Goal: Task Accomplishment & Management: Complete application form

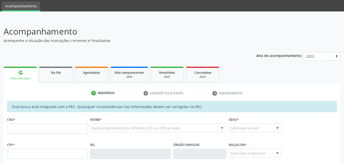
scroll to position [25, 0]
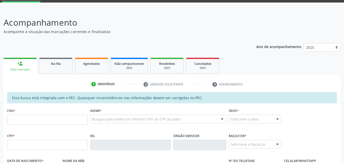
click at [62, 122] on input "text" at bounding box center [47, 120] width 80 height 10
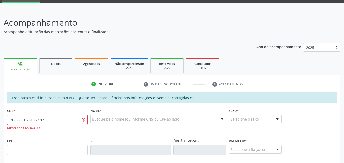
type input "700 0081 2510 2102"
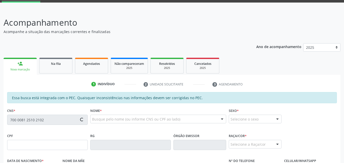
type input "057.880.264-31"
type input "[DATE]"
type input "[PERSON_NAME] Nascimento do Amor Divino"
type input "[PHONE_NUMBER]"
type input "S/N"
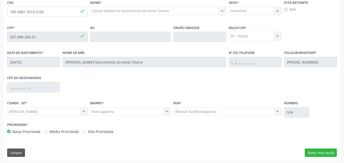
scroll to position [135, 0]
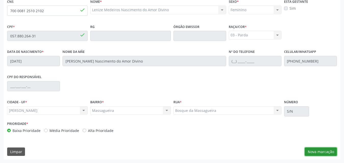
click at [325, 152] on button "Nova marcação" at bounding box center [320, 152] width 32 height 9
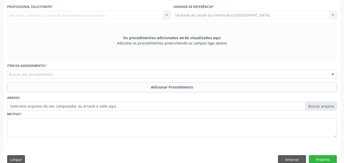
scroll to position [33, 0]
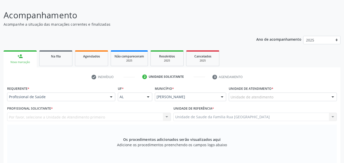
click at [112, 97] on div at bounding box center [111, 97] width 8 height 9
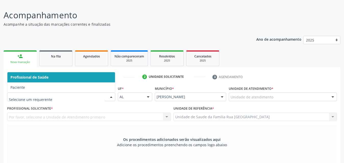
click at [77, 77] on span "Profissional de Saúde" at bounding box center [60, 77] width 107 height 10
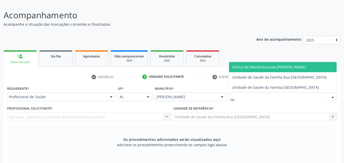
type input "rua"
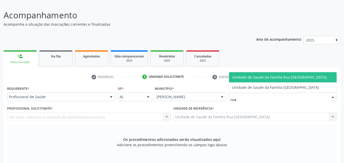
click at [265, 76] on span "Unidade de Saude da Familia Rua [GEOGRAPHIC_DATA]" at bounding box center [279, 77] width 95 height 5
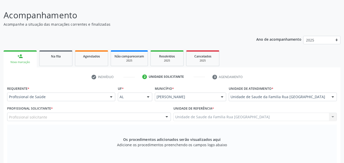
click at [63, 117] on div "Profissional solicitante" at bounding box center [89, 117] width 164 height 9
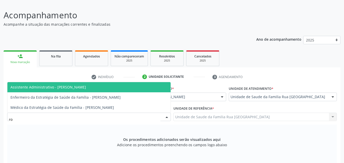
type input "rod"
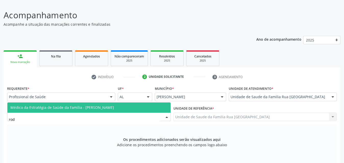
click at [86, 110] on span "Médico da Estratégia de Saúde da Família - [PERSON_NAME]" at bounding box center [88, 108] width 163 height 10
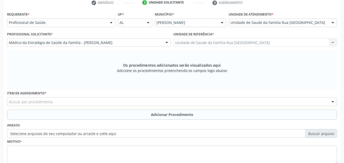
scroll to position [109, 0]
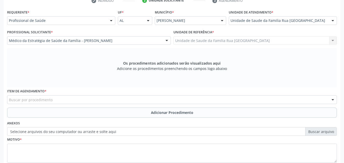
click at [89, 100] on div "Buscar por procedimento" at bounding box center [171, 100] width 329 height 9
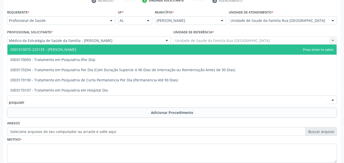
type input "psiquiatra"
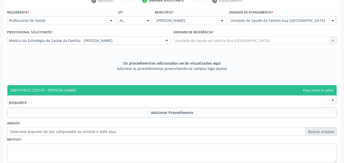
click at [60, 92] on span "0301010072-225133 - [PERSON_NAME]" at bounding box center [43, 90] width 66 height 5
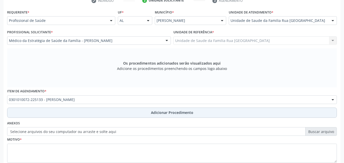
click at [177, 115] on span "Adicionar Procedimento" at bounding box center [172, 112] width 42 height 5
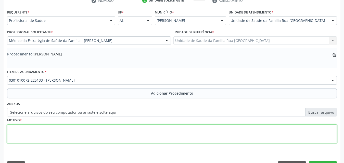
click at [60, 131] on textarea at bounding box center [171, 134] width 329 height 19
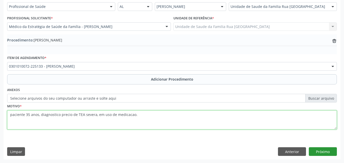
type textarea "paciente 35 anos, diagnostico precio de TEA severa, em uso de medicacao."
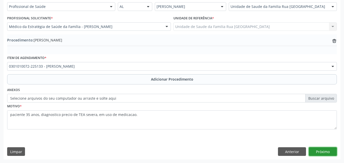
click at [332, 150] on button "Próximo" at bounding box center [322, 151] width 28 height 9
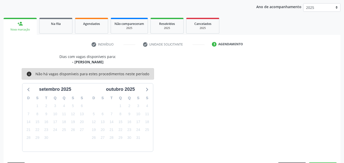
scroll to position [80, 0]
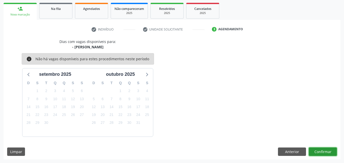
click at [322, 153] on button "Confirmar" at bounding box center [322, 152] width 28 height 9
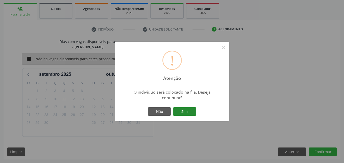
click at [182, 113] on button "Sim" at bounding box center [184, 111] width 23 height 9
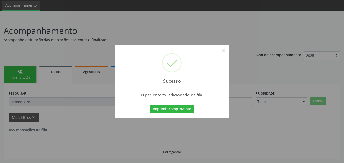
scroll to position [12, 0]
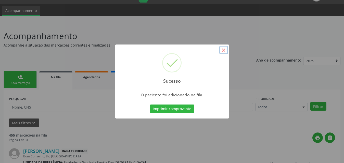
click at [225, 48] on button "×" at bounding box center [223, 50] width 9 height 9
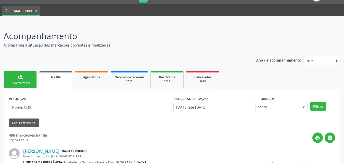
click at [59, 77] on span "Na fila" at bounding box center [56, 77] width 10 height 4
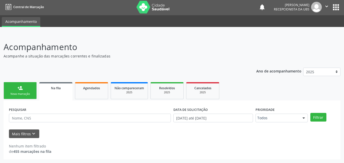
click at [60, 90] on div "Na fila" at bounding box center [56, 87] width 26 height 5
click at [89, 91] on link "Agendados" at bounding box center [91, 90] width 33 height 17
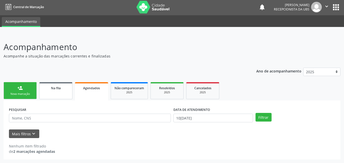
click at [56, 90] on div "Na fila" at bounding box center [55, 87] width 25 height 5
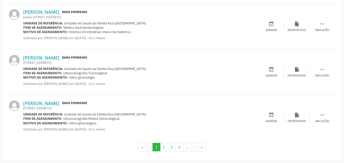
scroll to position [722, 0]
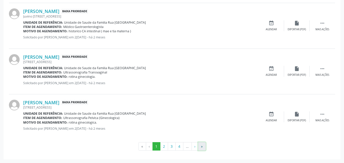
click at [203, 147] on button "»" at bounding box center [202, 146] width 8 height 9
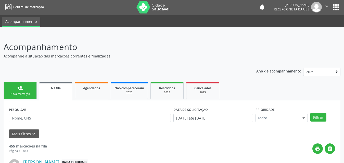
scroll to position [0, 0]
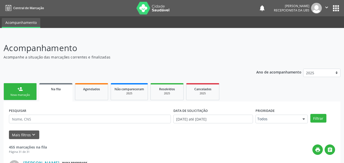
click at [18, 97] on div "Nova marcação" at bounding box center [19, 95] width 25 height 4
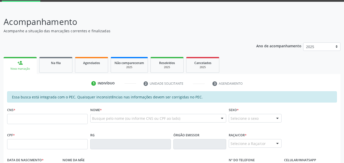
scroll to position [51, 0]
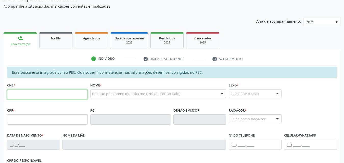
drag, startPoint x: 57, startPoint y: 96, endPoint x: 55, endPoint y: 92, distance: 3.6
click at [57, 96] on input "text" at bounding box center [47, 94] width 80 height 10
type input "707 8066 6747 2312"
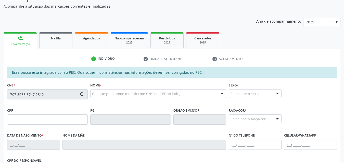
type input "347.811.884-00"
type input "1[DATE]"
type input "[PERSON_NAME]"
type input "[PHONE_NUMBER]"
type input "S/N"
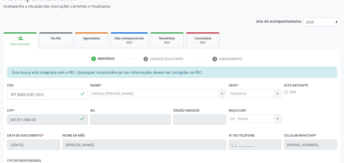
scroll to position [135, 0]
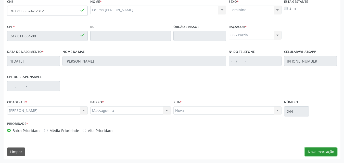
click at [323, 150] on button "Nova marcação" at bounding box center [320, 152] width 32 height 9
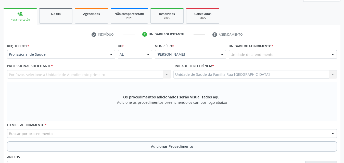
scroll to position [33, 0]
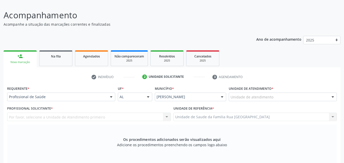
click at [298, 96] on div "Unidade de atendimento" at bounding box center [282, 97] width 108 height 9
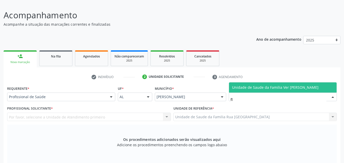
type input "fla"
click at [293, 87] on span "Unidade de Saude da Familia Ver [PERSON_NAME]" at bounding box center [275, 87] width 86 height 5
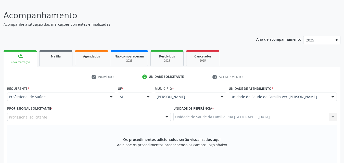
click at [166, 116] on div at bounding box center [167, 117] width 8 height 9
type input "e"
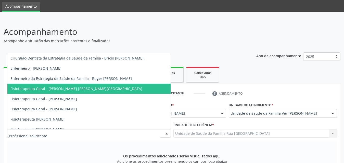
scroll to position [7, 0]
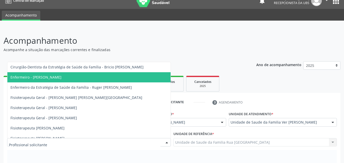
click at [241, 44] on header "Acompanhamento Acompanhe a situação das marcações correntes e finalizadas Relat…" at bounding box center [172, 43] width 336 height 18
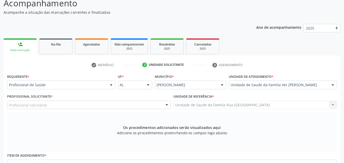
scroll to position [58, 0]
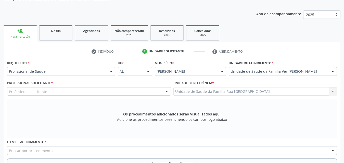
click at [334, 72] on div at bounding box center [333, 72] width 8 height 9
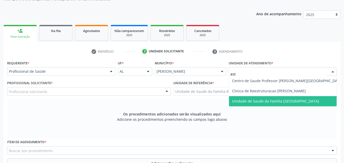
type input "esta"
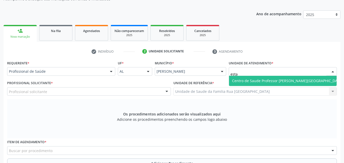
click at [294, 82] on span "Centro de Saude Professor [PERSON_NAME][GEOGRAPHIC_DATA]" at bounding box center [287, 80] width 111 height 5
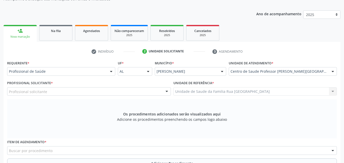
click at [52, 91] on div "Profissional solicitante" at bounding box center [89, 91] width 164 height 9
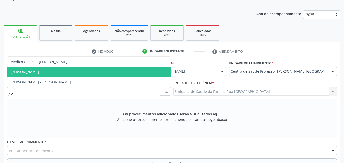
type input "eve"
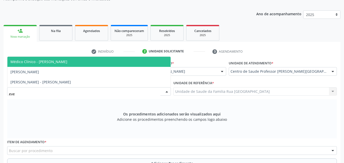
click at [66, 60] on span "Médico Clínico - [PERSON_NAME]" at bounding box center [38, 61] width 57 height 5
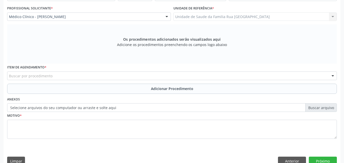
scroll to position [135, 0]
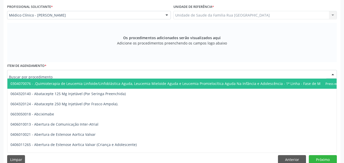
click at [66, 72] on div at bounding box center [171, 74] width 329 height 9
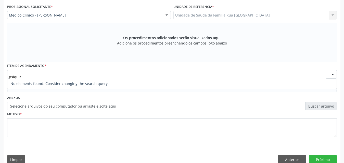
type input "psiqui"
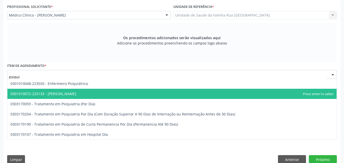
click at [57, 91] on span "0301010072-225133 - [PERSON_NAME]" at bounding box center [43, 93] width 66 height 5
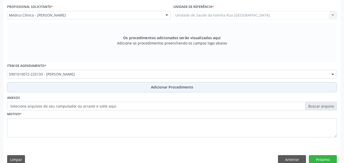
click at [169, 85] on span "Adicionar Procedimento" at bounding box center [172, 87] width 42 height 5
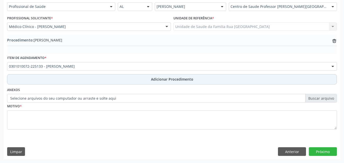
scroll to position [123, 0]
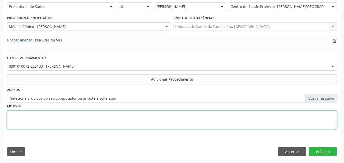
click at [40, 114] on textarea at bounding box center [171, 120] width 329 height 19
type textarea "retorno com 60 dias a partir de 1[DATE]"
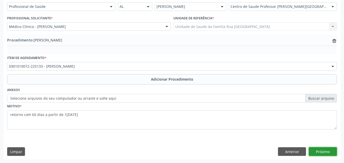
click at [324, 153] on button "Próximo" at bounding box center [322, 151] width 28 height 9
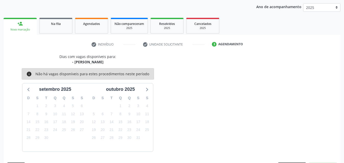
scroll to position [80, 0]
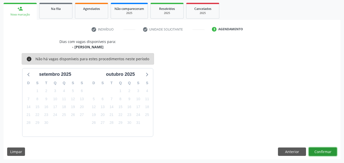
click at [324, 153] on button "Confirmar" at bounding box center [322, 152] width 28 height 9
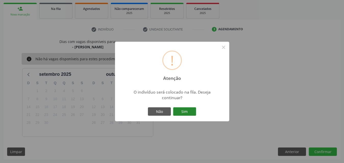
click at [190, 113] on button "Sim" at bounding box center [184, 111] width 23 height 9
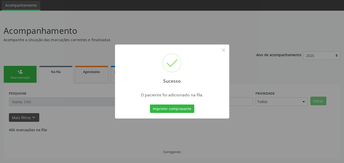
scroll to position [12, 0]
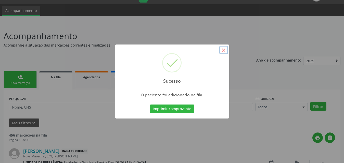
click at [223, 51] on button "×" at bounding box center [223, 50] width 9 height 9
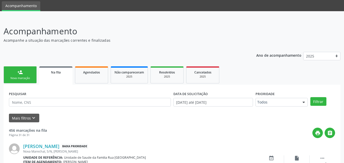
scroll to position [0, 0]
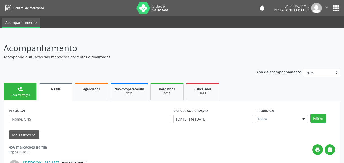
click at [19, 95] on div "Nova marcação" at bounding box center [19, 95] width 25 height 4
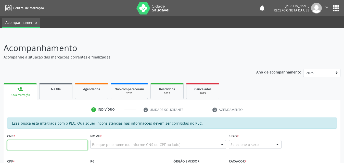
click at [39, 144] on input "text" at bounding box center [47, 145] width 80 height 10
type input "704 0093 9812 5266"
type input "048.218.114-13"
type input "[DATE]"
type input "[PERSON_NAME]"
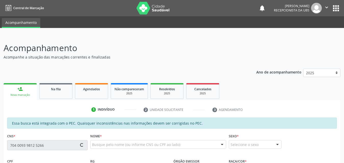
type input "[PHONE_NUMBER]"
type input "404"
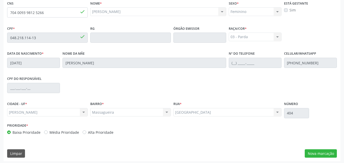
scroll to position [135, 0]
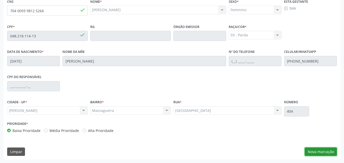
click at [315, 151] on button "Nova marcação" at bounding box center [320, 152] width 32 height 9
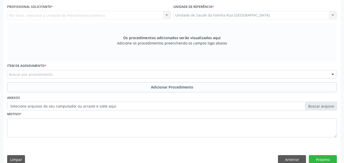
scroll to position [33, 0]
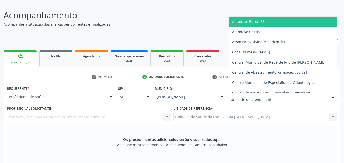
click at [282, 96] on div at bounding box center [282, 97] width 108 height 9
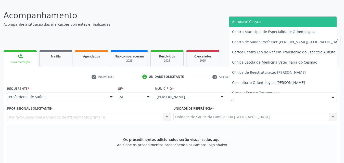
type input "est"
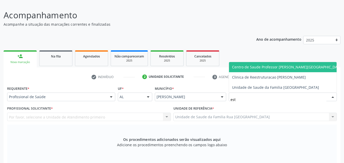
click at [264, 68] on span "Centro de Saude Professor [PERSON_NAME][GEOGRAPHIC_DATA]" at bounding box center [287, 67] width 111 height 5
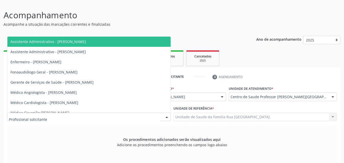
click at [87, 117] on div at bounding box center [89, 117] width 164 height 9
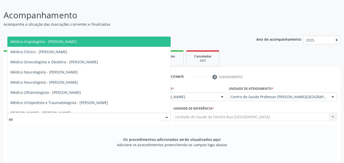
type input "[PERSON_NAME]"
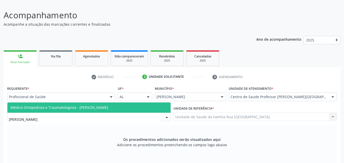
click at [90, 110] on span "Médico Ortopedista e Traumatologista - [PERSON_NAME]" at bounding box center [88, 108] width 163 height 10
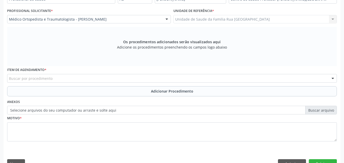
scroll to position [117, 0]
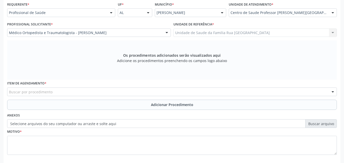
click at [60, 92] on div "Buscar por procedimento" at bounding box center [171, 92] width 329 height 9
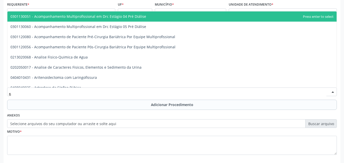
type input "f"
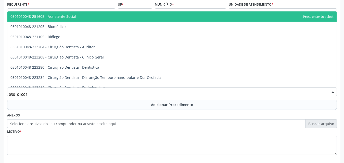
type input "0301010048"
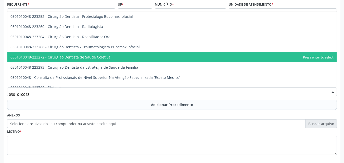
scroll to position [229, 0]
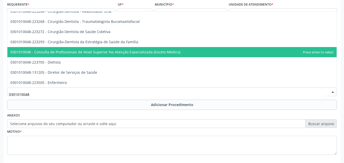
click at [92, 51] on span "0301010048 - Consulta de Profissionais de Nivel Superior Na Atenção Especializa…" at bounding box center [95, 52] width 170 height 5
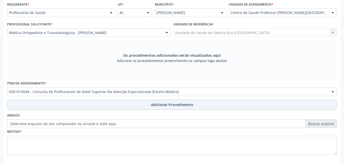
click at [168, 103] on span "Adicionar Procedimento" at bounding box center [172, 104] width 42 height 5
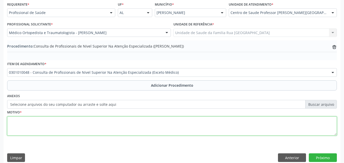
click at [42, 129] on textarea at bounding box center [171, 126] width 329 height 19
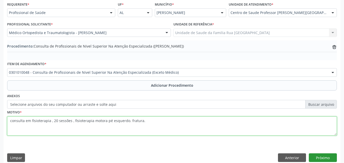
type textarea "consulta em fisioterapia , 20 sessões , fisioterapia motora pé esquerdo. fratur…"
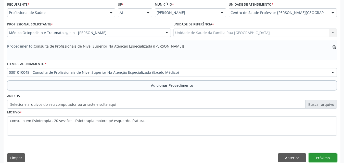
click at [321, 160] on button "Próximo" at bounding box center [322, 158] width 28 height 9
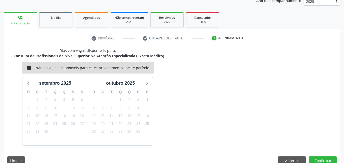
scroll to position [80, 0]
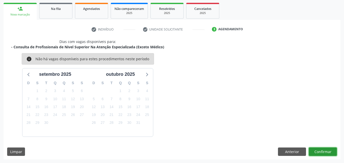
click at [315, 152] on button "Confirmar" at bounding box center [322, 152] width 28 height 9
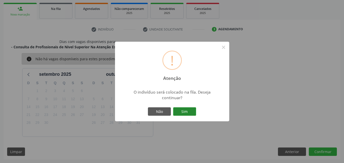
click at [190, 112] on button "Sim" at bounding box center [184, 111] width 23 height 9
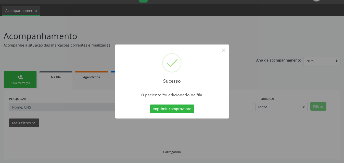
scroll to position [12, 0]
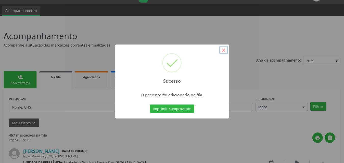
click at [224, 51] on button "×" at bounding box center [223, 50] width 9 height 9
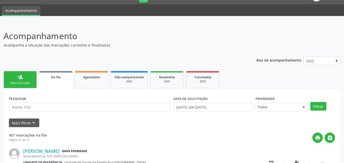
click at [23, 77] on link "person_add Nova marcação" at bounding box center [20, 79] width 33 height 17
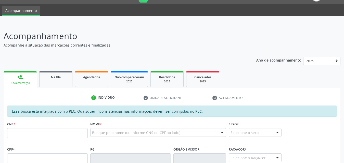
scroll to position [88, 0]
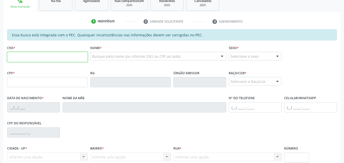
click at [52, 58] on input "text" at bounding box center [47, 57] width 80 height 10
type input "700 0029 8592 0900"
type input "057.473.353-16"
type input "1[DATE]"
type input "[PERSON_NAME]"
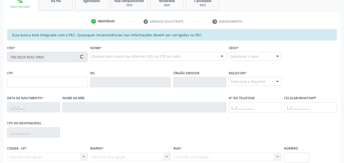
type input "[PHONE_NUMBER]"
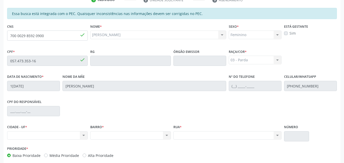
scroll to position [135, 0]
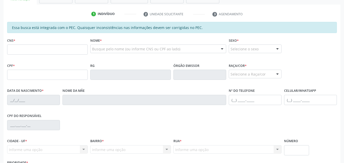
scroll to position [33, 0]
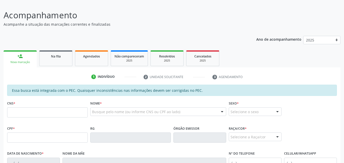
click at [17, 114] on input "text" at bounding box center [47, 112] width 80 height 10
type input "700 0029 8592 0900"
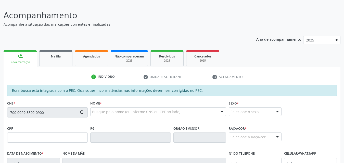
type input "057.473.353-16"
type input "[DATE]"
type input "[PERSON_NAME]"
type input "[PHONE_NUMBER]"
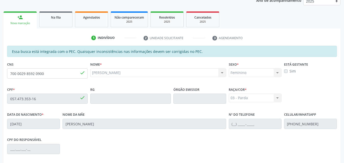
scroll to position [135, 0]
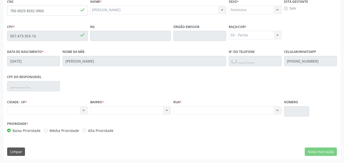
click at [80, 110] on div "Nenhum resultado encontrado para: " " Não há nenhuma opção para ser exibida." at bounding box center [47, 110] width 80 height 9
click at [84, 112] on div "Nenhum resultado encontrado para: " " Não há nenhuma opção para ser exibida." at bounding box center [47, 110] width 80 height 9
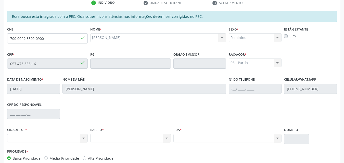
scroll to position [58, 0]
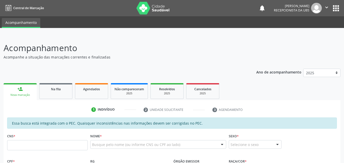
scroll to position [58, 0]
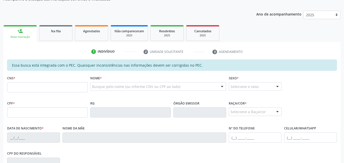
click at [52, 87] on input "text" at bounding box center [47, 87] width 80 height 10
type input "700 0029 8592 0900"
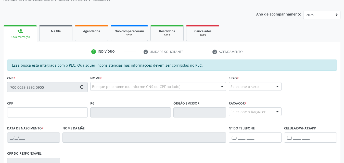
type input "057.473.353-16"
type input "[DATE]"
type input "[PERSON_NAME]"
type input "[PHONE_NUMBER]"
type input "S/N"
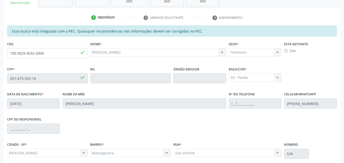
scroll to position [135, 0]
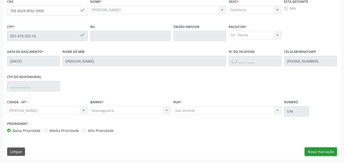
click at [322, 150] on button "Nova marcação" at bounding box center [320, 152] width 32 height 9
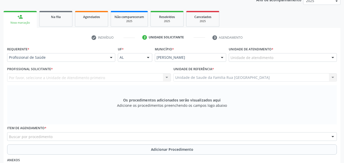
scroll to position [58, 0]
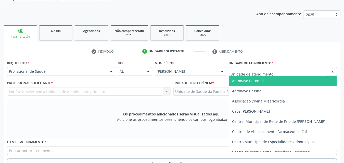
click at [278, 71] on div at bounding box center [282, 71] width 108 height 9
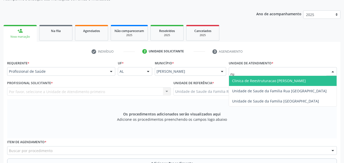
type input "rua"
click at [281, 80] on span "Unidade de Saude da Familia Rua [GEOGRAPHIC_DATA]" at bounding box center [279, 80] width 95 height 5
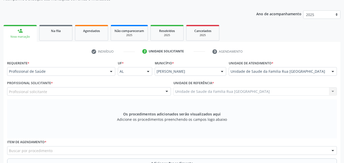
click at [86, 93] on div "Profissional solicitante" at bounding box center [89, 91] width 164 height 9
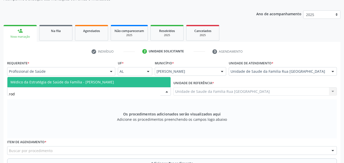
type input "rodr"
click at [67, 82] on span "Médico da Estratégia de Saúde da Família - [PERSON_NAME]" at bounding box center [61, 82] width 103 height 5
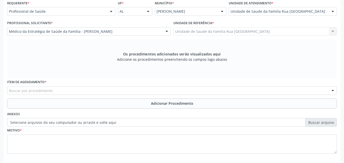
scroll to position [135, 0]
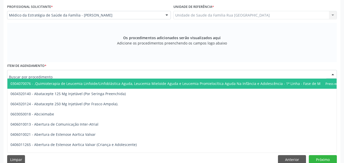
click at [118, 73] on div at bounding box center [171, 74] width 329 height 9
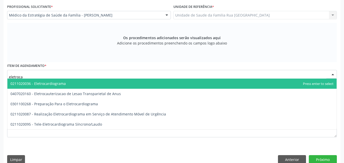
type input "eletrocar"
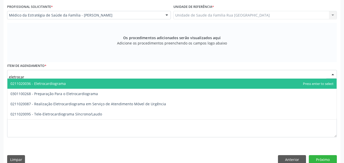
click at [49, 84] on span "0211020036 - Eletrocardiograma" at bounding box center [37, 83] width 55 height 5
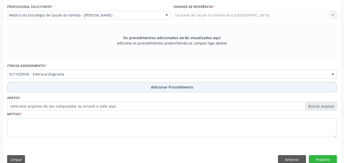
click at [168, 86] on span "Adicionar Procedimento" at bounding box center [172, 87] width 42 height 5
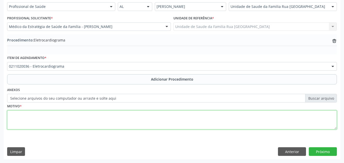
click at [66, 117] on textarea at bounding box center [171, 120] width 329 height 19
type textarea "pré-operatório"
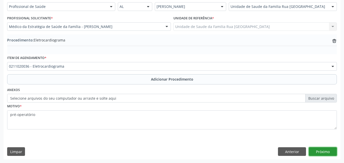
click at [318, 150] on button "Próximo" at bounding box center [322, 151] width 28 height 9
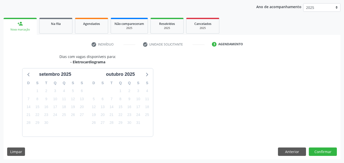
scroll to position [80, 0]
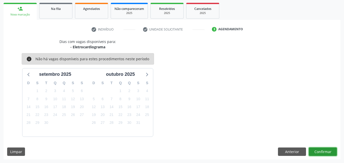
click at [317, 150] on button "Confirmar" at bounding box center [322, 152] width 28 height 9
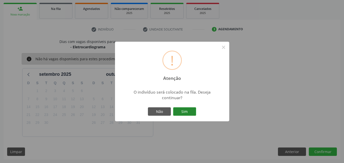
click at [190, 113] on button "Sim" at bounding box center [184, 111] width 23 height 9
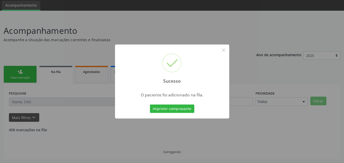
scroll to position [12, 0]
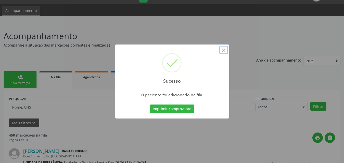
click at [224, 51] on button "×" at bounding box center [223, 50] width 9 height 9
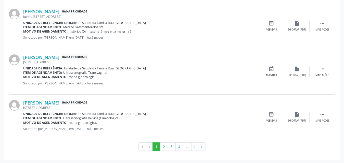
scroll to position [722, 0]
click at [201, 146] on button "»" at bounding box center [202, 146] width 8 height 9
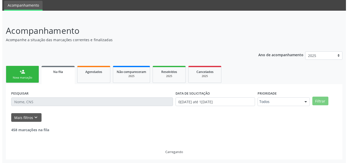
scroll to position [0, 0]
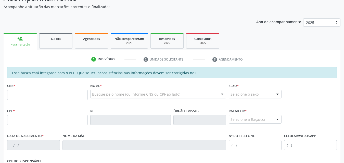
scroll to position [51, 0]
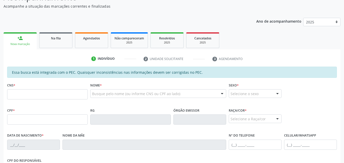
click at [45, 96] on input "text" at bounding box center [47, 94] width 80 height 10
click at [35, 93] on input "text" at bounding box center [47, 94] width 80 height 10
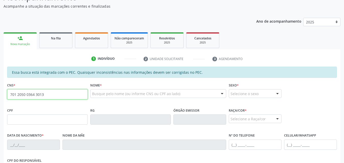
type input "701 2050 0364 3013"
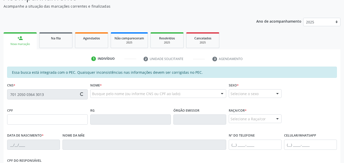
type input "007.326.688-40"
type input "30/11/1956"
type input "Adalgisa Filomena Alves da Silva"
type input "(82) 98712-0869"
type input "(82) 98863-2149"
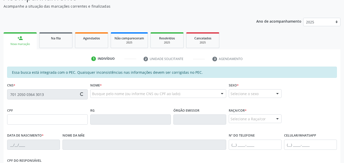
type input "450"
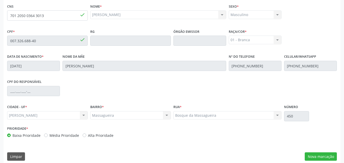
scroll to position [135, 0]
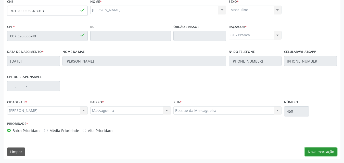
click at [309, 152] on button "Nova marcação" at bounding box center [320, 152] width 32 height 9
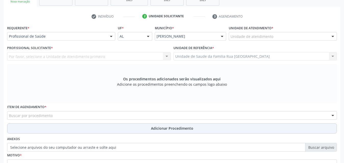
scroll to position [33, 0]
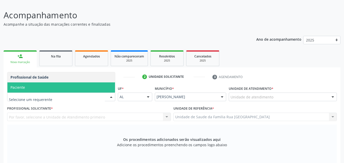
click at [46, 87] on span "Paciente" at bounding box center [60, 88] width 107 height 10
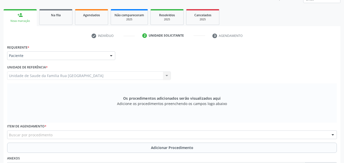
scroll to position [143, 0]
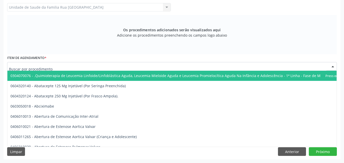
click at [90, 66] on div at bounding box center [171, 66] width 329 height 9
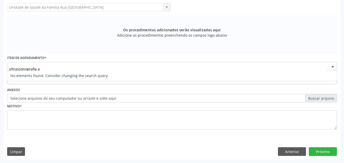
type input "ultrassonografia"
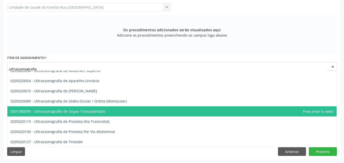
scroll to position [138, 0]
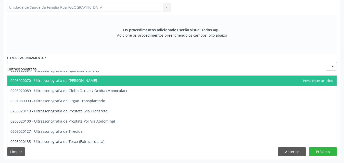
click at [37, 32] on div "Os procedimentos adicionados serão visualizados aqui Adicione os procedimentos …" at bounding box center [171, 34] width 329 height 39
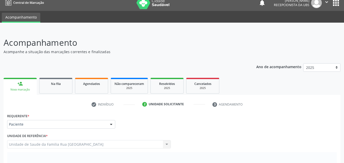
scroll to position [0, 0]
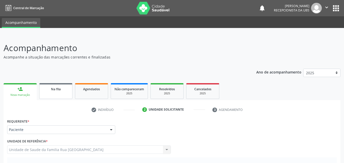
click at [56, 90] on span "Na fila" at bounding box center [56, 89] width 10 height 4
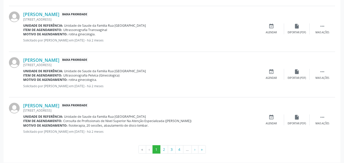
scroll to position [722, 0]
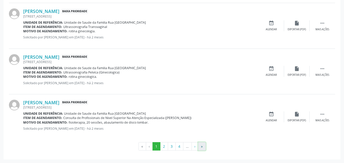
click at [201, 149] on button "»" at bounding box center [202, 146] width 8 height 9
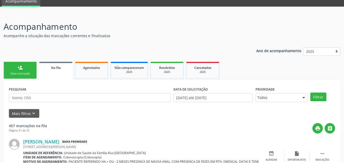
scroll to position [0, 0]
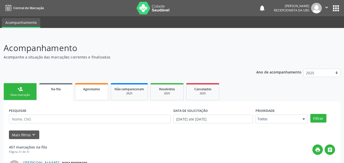
click at [91, 90] on span "Agendados" at bounding box center [91, 89] width 17 height 4
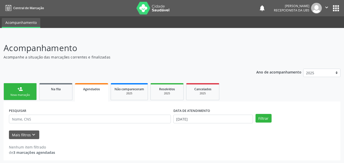
scroll to position [1, 0]
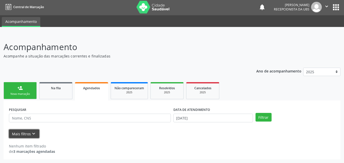
click at [26, 135] on button "Mais filtros keyboard_arrow_down" at bounding box center [24, 134] width 30 height 9
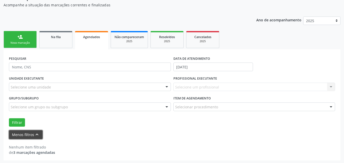
scroll to position [53, 0]
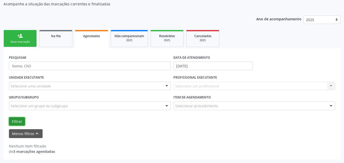
click at [17, 122] on button "Filtrar" at bounding box center [17, 121] width 16 height 9
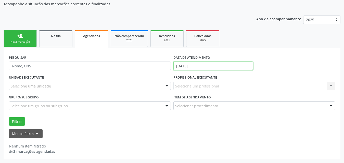
click at [205, 65] on input "10[DATE]" at bounding box center [212, 66] width 79 height 9
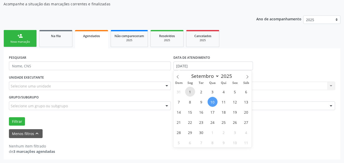
click at [192, 93] on span "1" at bounding box center [190, 92] width 10 height 10
type input "01/09/2025"
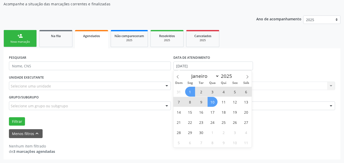
click at [214, 101] on span "10" at bounding box center [212, 102] width 10 height 10
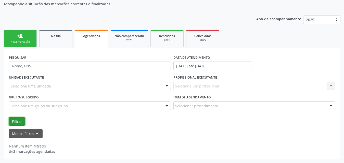
click at [14, 125] on button "Filtrar" at bounding box center [17, 121] width 16 height 9
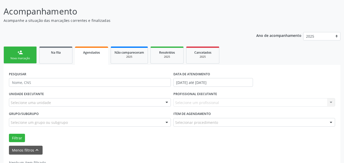
scroll to position [28, 0]
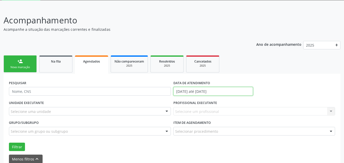
click at [235, 92] on input "01/09/2025 até 10/09/2025" at bounding box center [212, 91] width 79 height 9
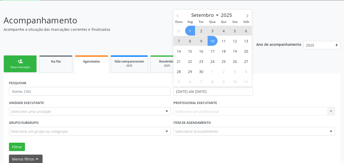
click at [179, 17] on icon at bounding box center [178, 16] width 4 height 4
select select "7"
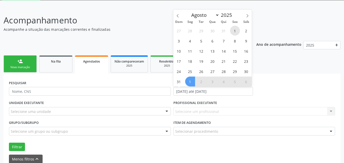
click at [233, 30] on span "1" at bounding box center [235, 31] width 10 height 10
type input "01/08/2025"
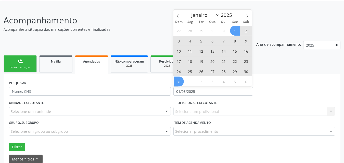
click at [177, 83] on span "31" at bounding box center [179, 82] width 10 height 10
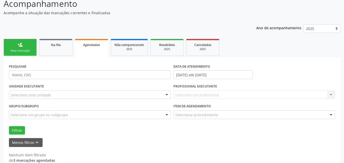
scroll to position [53, 0]
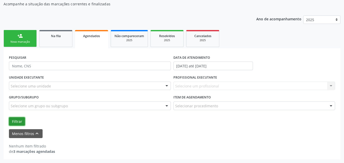
click at [21, 122] on button "Filtrar" at bounding box center [17, 121] width 16 height 9
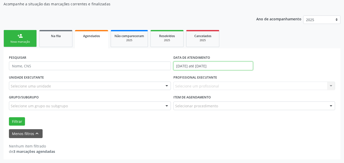
click at [230, 65] on input "01/08/2025 até 31/08/2025" at bounding box center [212, 66] width 79 height 9
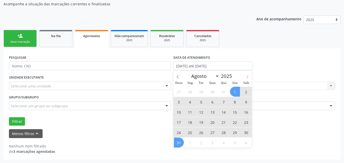
click at [245, 76] on span at bounding box center [247, 75] width 9 height 9
select select "8"
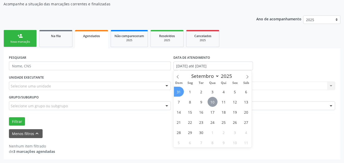
click at [211, 101] on span "10" at bounding box center [212, 102] width 10 height 10
type input "10[DATE]"
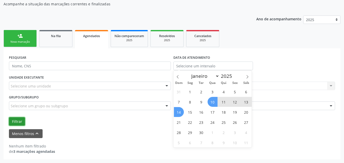
click at [13, 123] on button "Filtrar" at bounding box center [17, 121] width 16 height 9
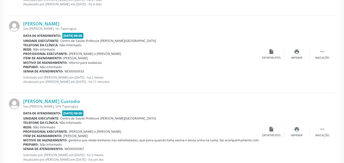
scroll to position [261, 0]
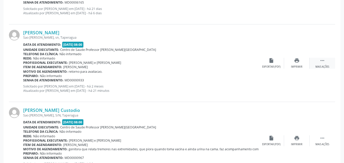
click at [321, 63] on icon "" at bounding box center [322, 61] width 6 height 6
click at [299, 67] on div "Editar" at bounding box center [296, 67] width 8 height 4
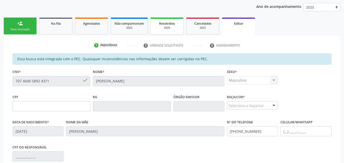
scroll to position [76, 0]
